Goal: Use online tool/utility: Utilize a website feature to perform a specific function

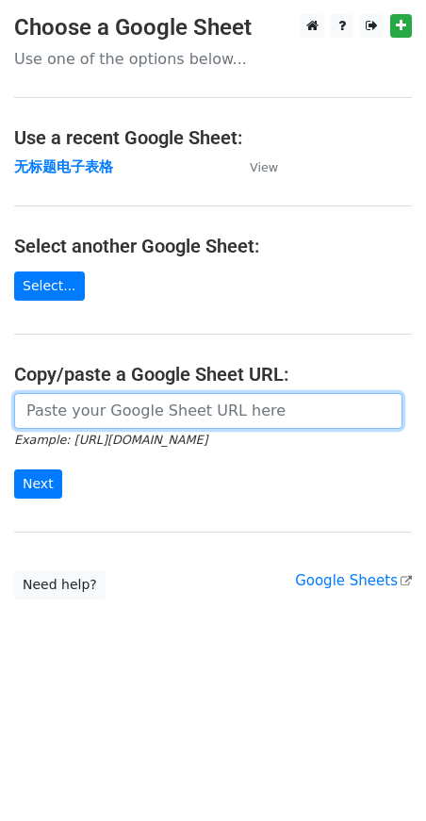
click at [112, 409] on input "url" at bounding box center [208, 411] width 388 height 36
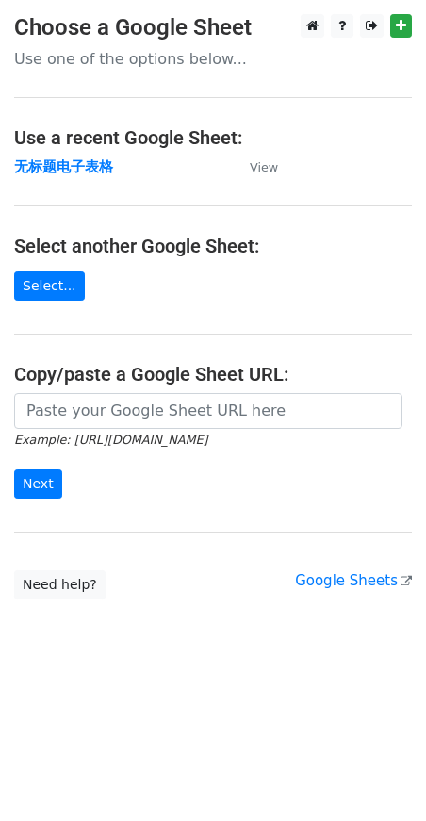
click at [74, 178] on main "Choose a Google Sheet Use one of the options below... Use a recent Google Sheet…" at bounding box center [213, 306] width 426 height 585
click at [77, 171] on strong "无标题电子表格" at bounding box center [63, 166] width 99 height 17
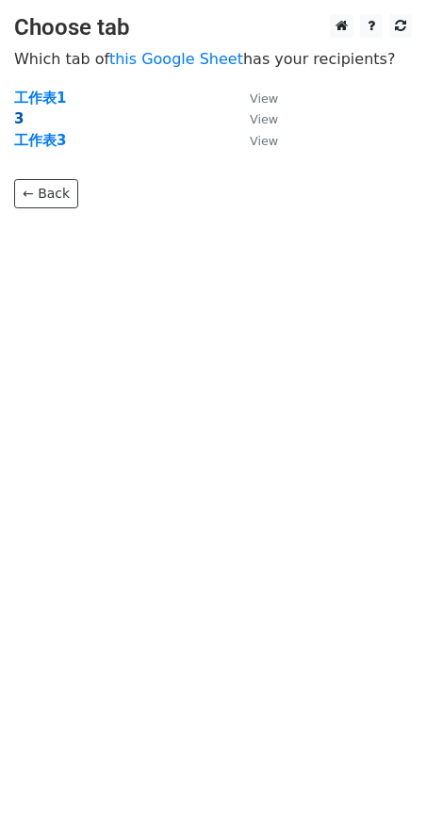
click at [17, 118] on strong "3" at bounding box center [18, 118] width 9 height 17
